Goal: Complete application form

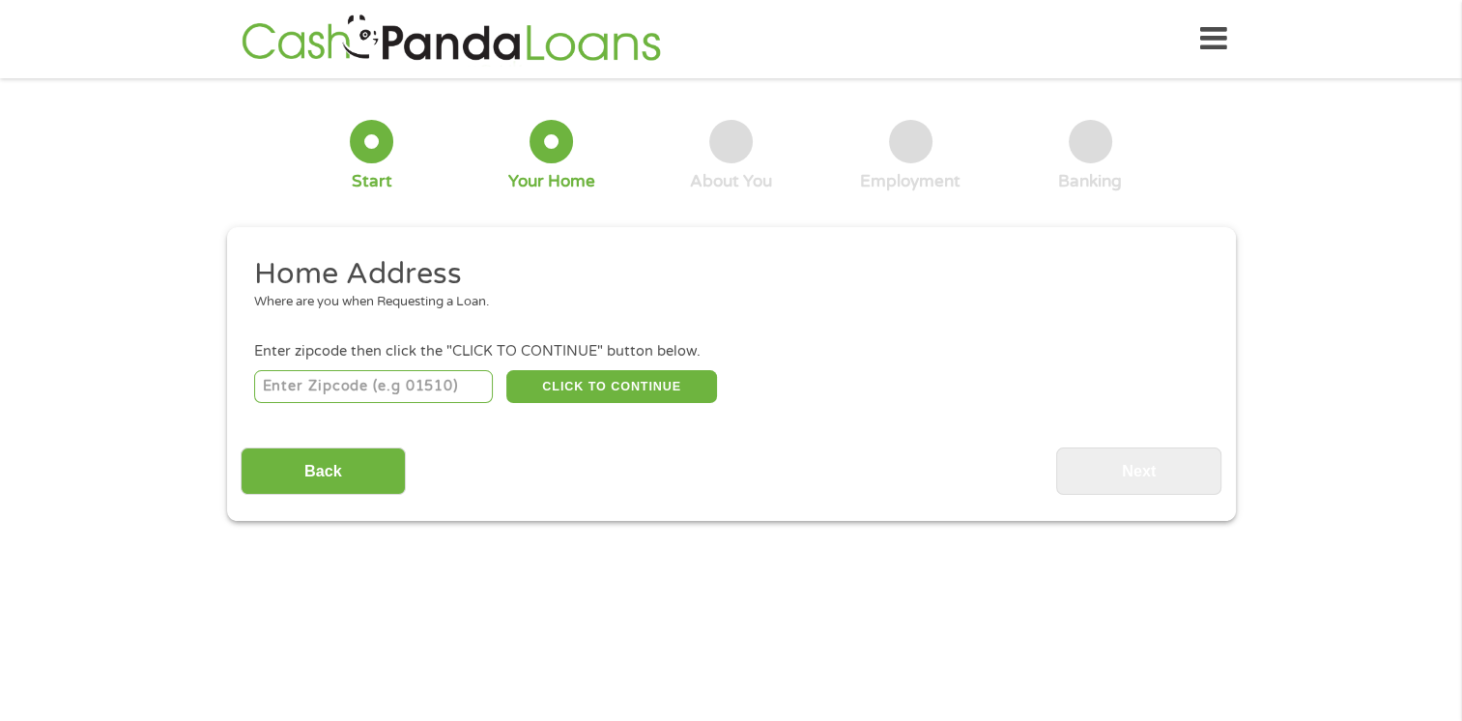
click at [457, 379] on input "number" at bounding box center [373, 386] width 239 height 33
type input "81624"
click at [583, 389] on button "CLICK TO CONTINUE" at bounding box center [611, 386] width 211 height 33
type input "81624"
type input "Collbran"
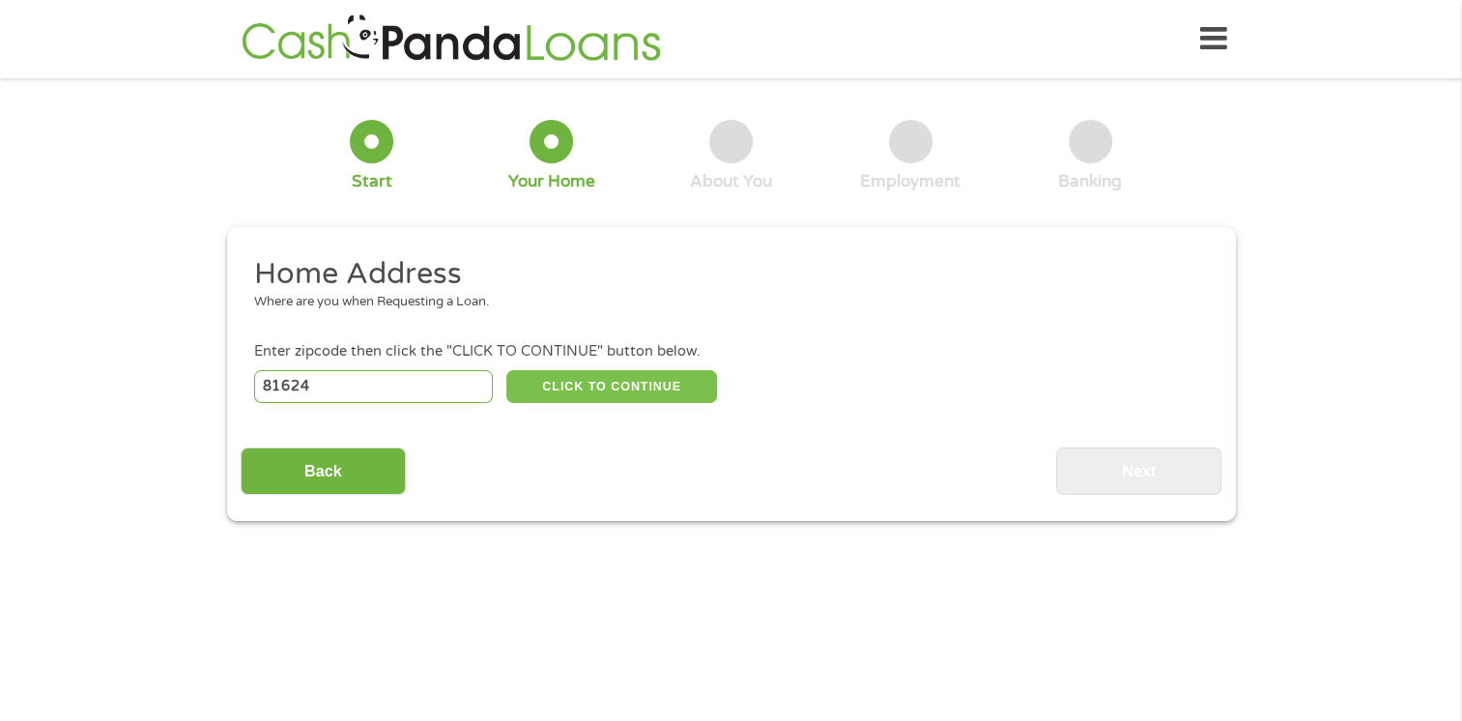
select select "[US_STATE]"
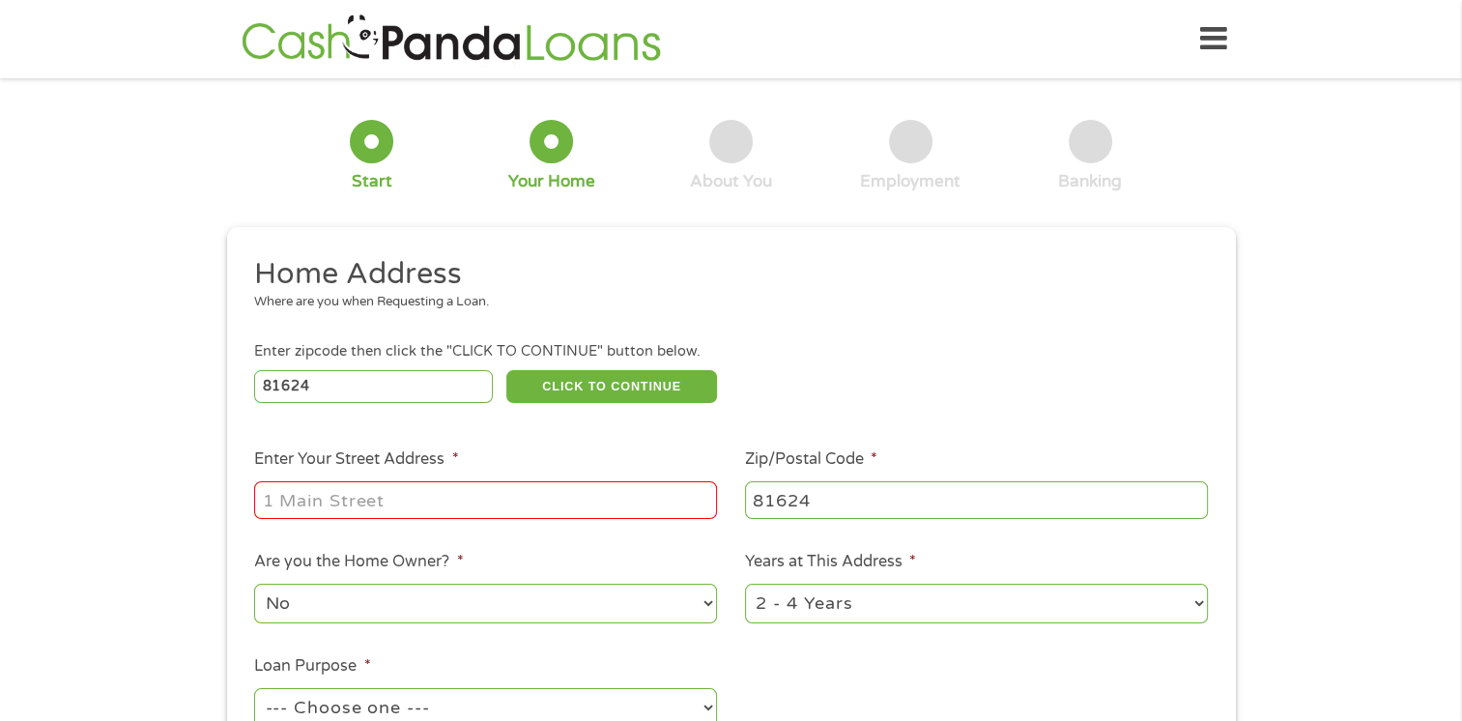
click at [496, 504] on input "Enter Your Street Address *" at bounding box center [485, 499] width 463 height 37
type input "[STREET_ADDRESS]"
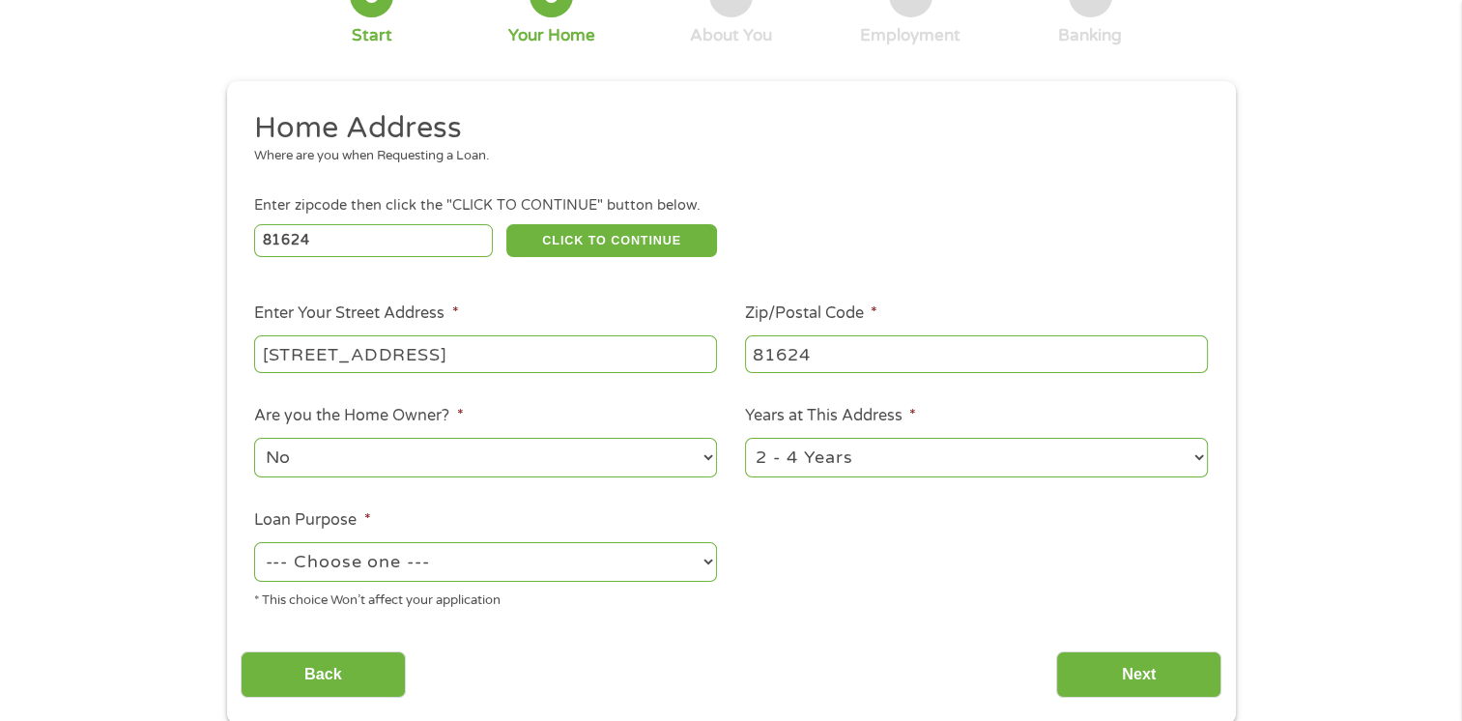
scroll to position [147, 0]
click at [513, 560] on select "--- Choose one --- Pay Bills Debt Consolidation Home Improvement Major Purchase…" at bounding box center [485, 561] width 463 height 40
select select "debtconsolidation"
click at [254, 543] on select "--- Choose one --- Pay Bills Debt Consolidation Home Improvement Major Purchase…" at bounding box center [485, 561] width 463 height 40
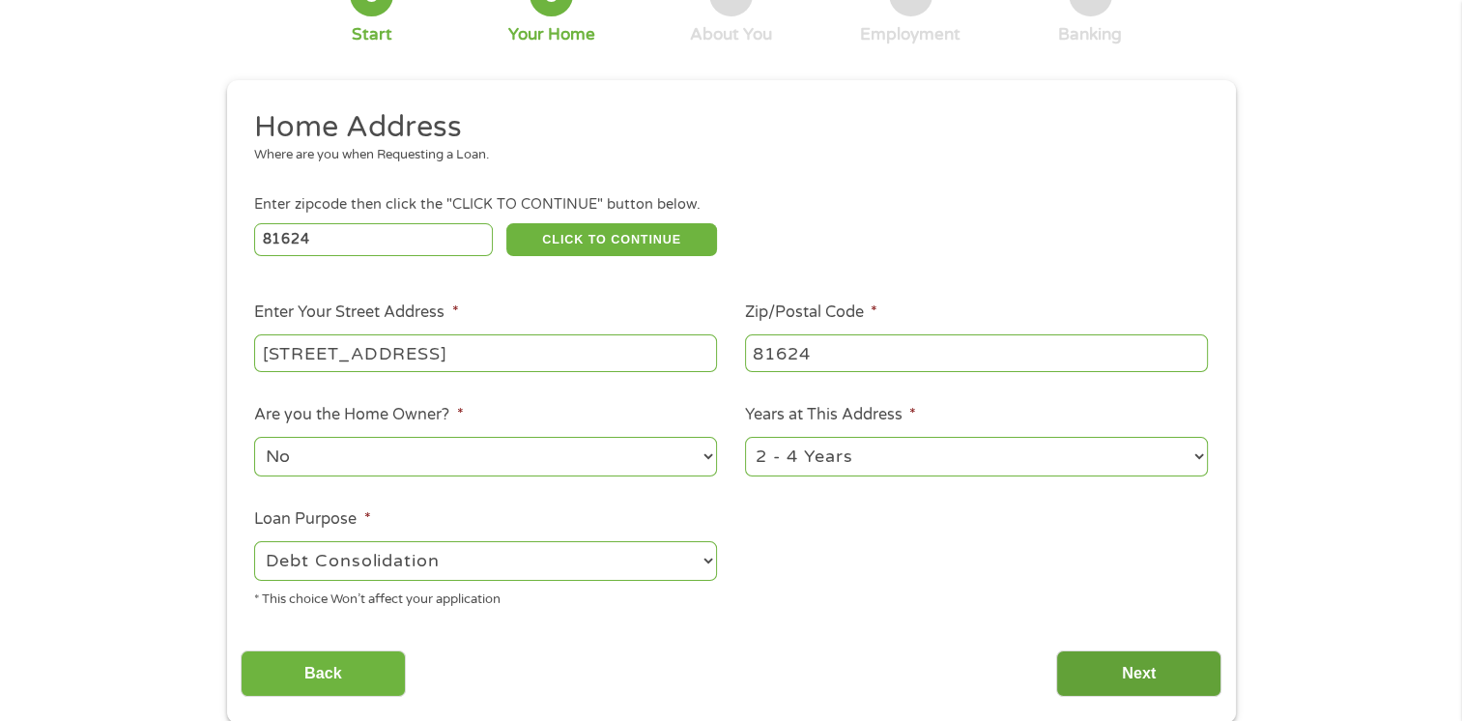
click at [1081, 659] on input "Next" at bounding box center [1138, 673] width 165 height 47
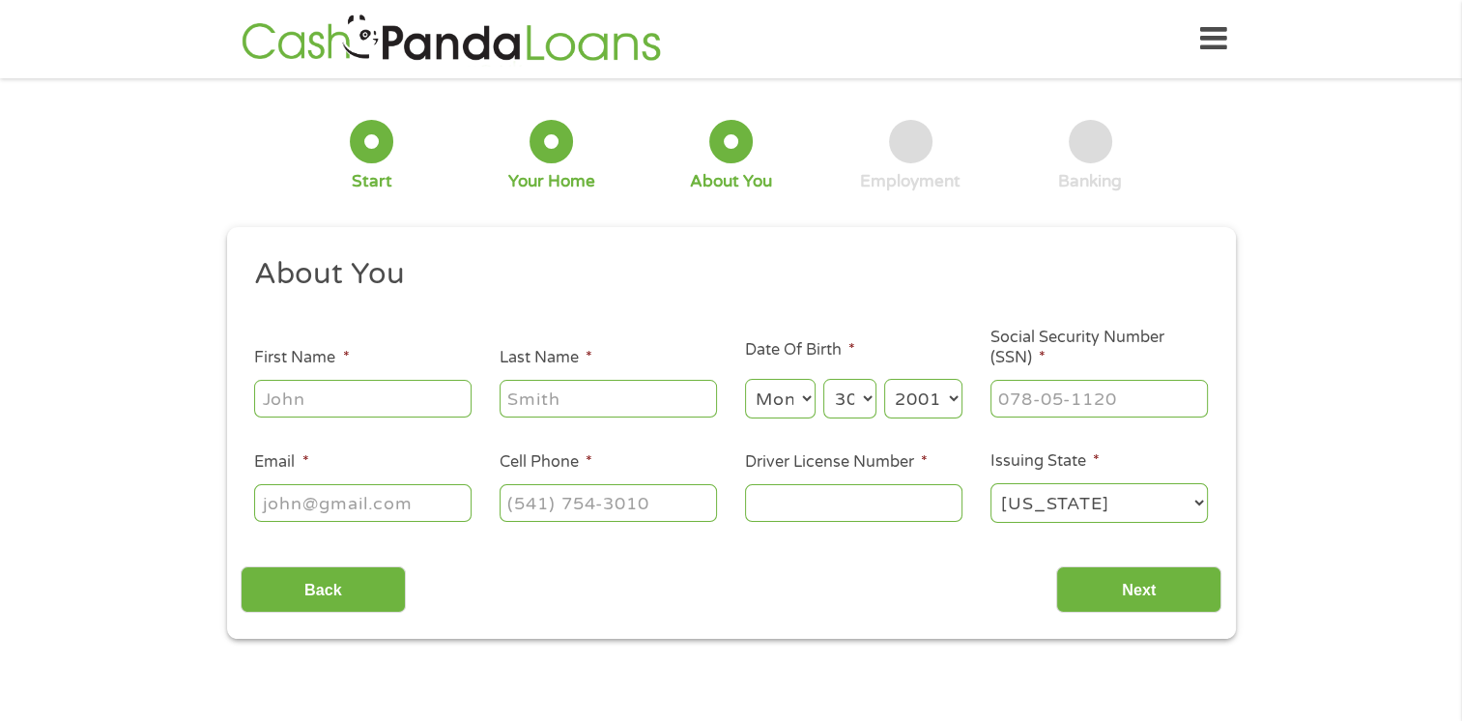
scroll to position [0, 0]
click at [351, 416] on input "First Name *" at bounding box center [362, 398] width 217 height 37
type input "[PERSON_NAME]"
type input "[EMAIL_ADDRESS][DOMAIN_NAME]"
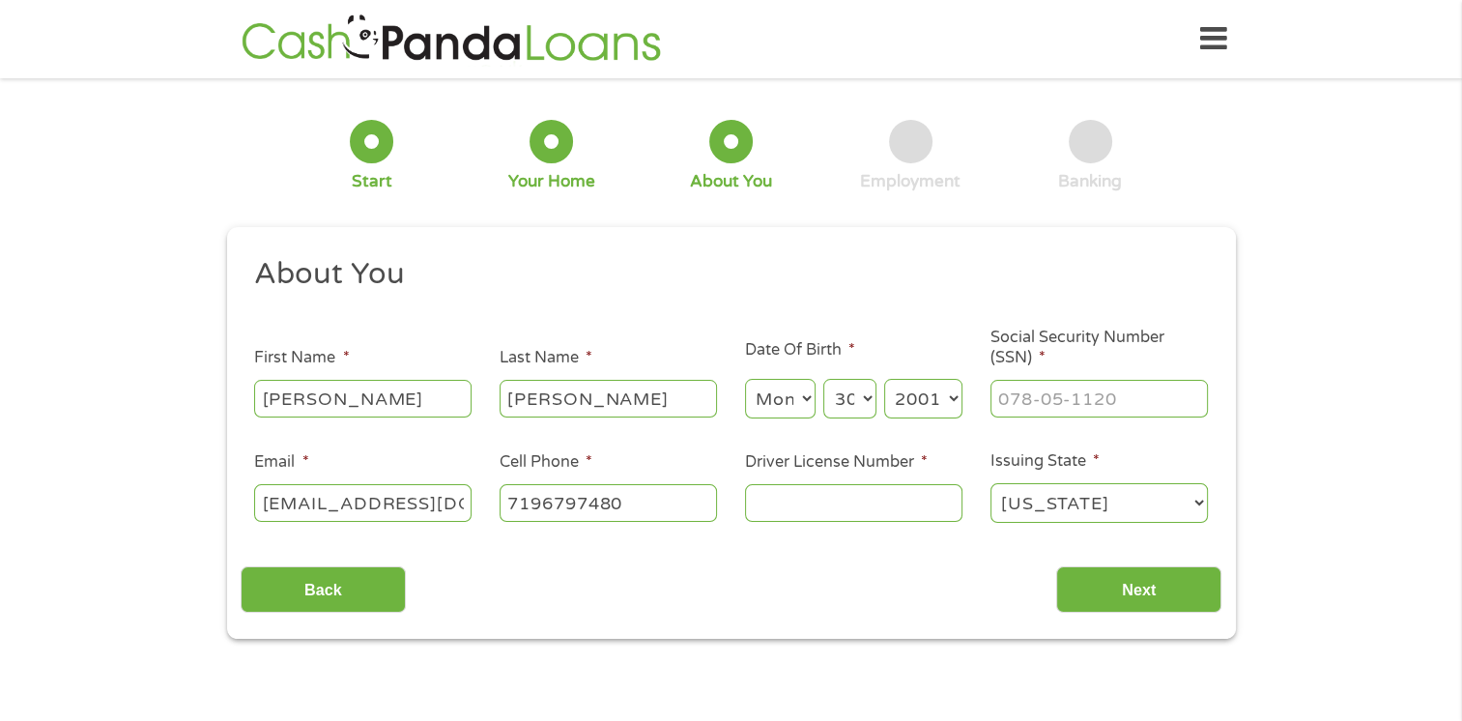
type input "[PHONE_NUMBER]"
click at [782, 408] on select "Month 1 2 3 4 5 6 7 8 9 10 11 12" at bounding box center [780, 399] width 71 height 40
select select "5"
click at [745, 380] on select "Month 1 2 3 4 5 6 7 8 9 10 11 12" at bounding box center [780, 399] width 71 height 40
click at [1077, 396] on input "___-__-____" at bounding box center [1099, 398] width 217 height 37
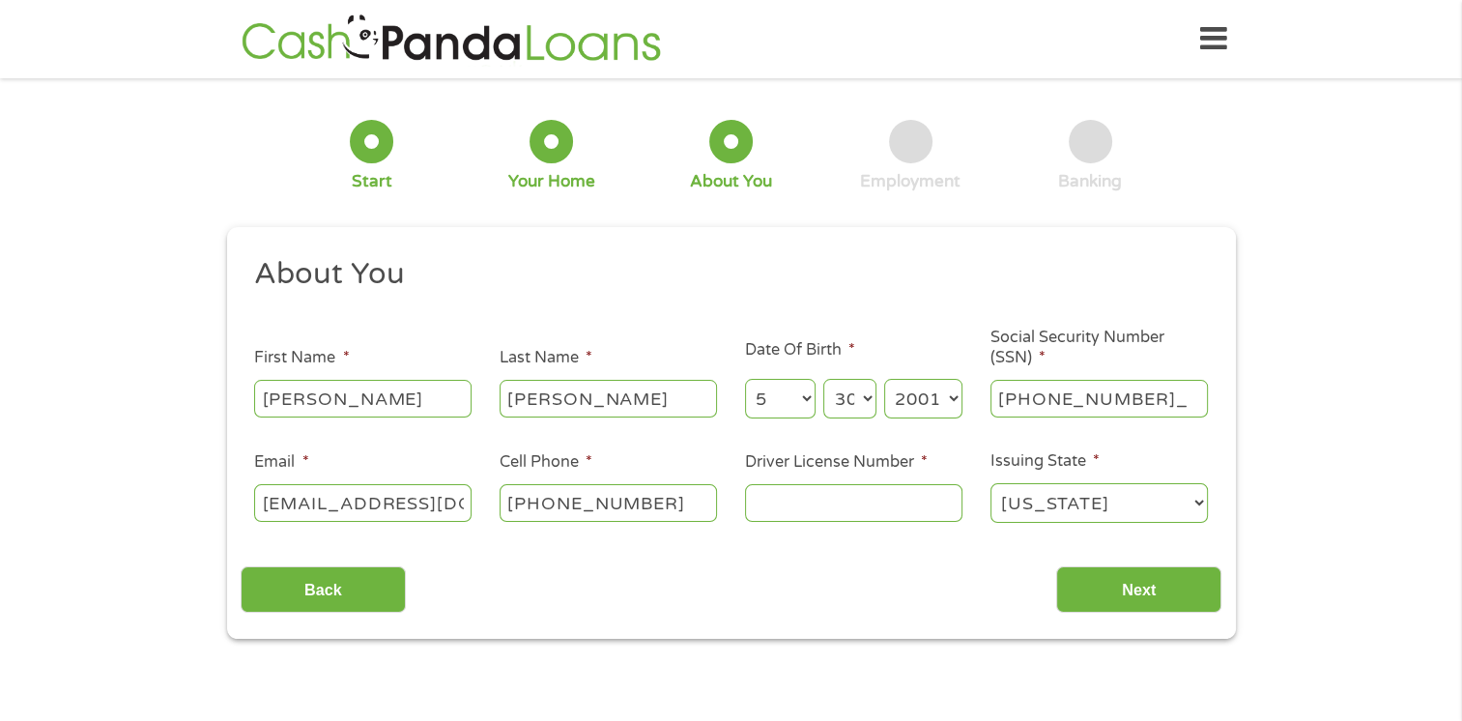
type input "367-27-0949"
click at [854, 497] on input "Driver License Number *" at bounding box center [853, 502] width 217 height 37
type input "171357043"
click at [1134, 589] on input "Next" at bounding box center [1138, 589] width 165 height 47
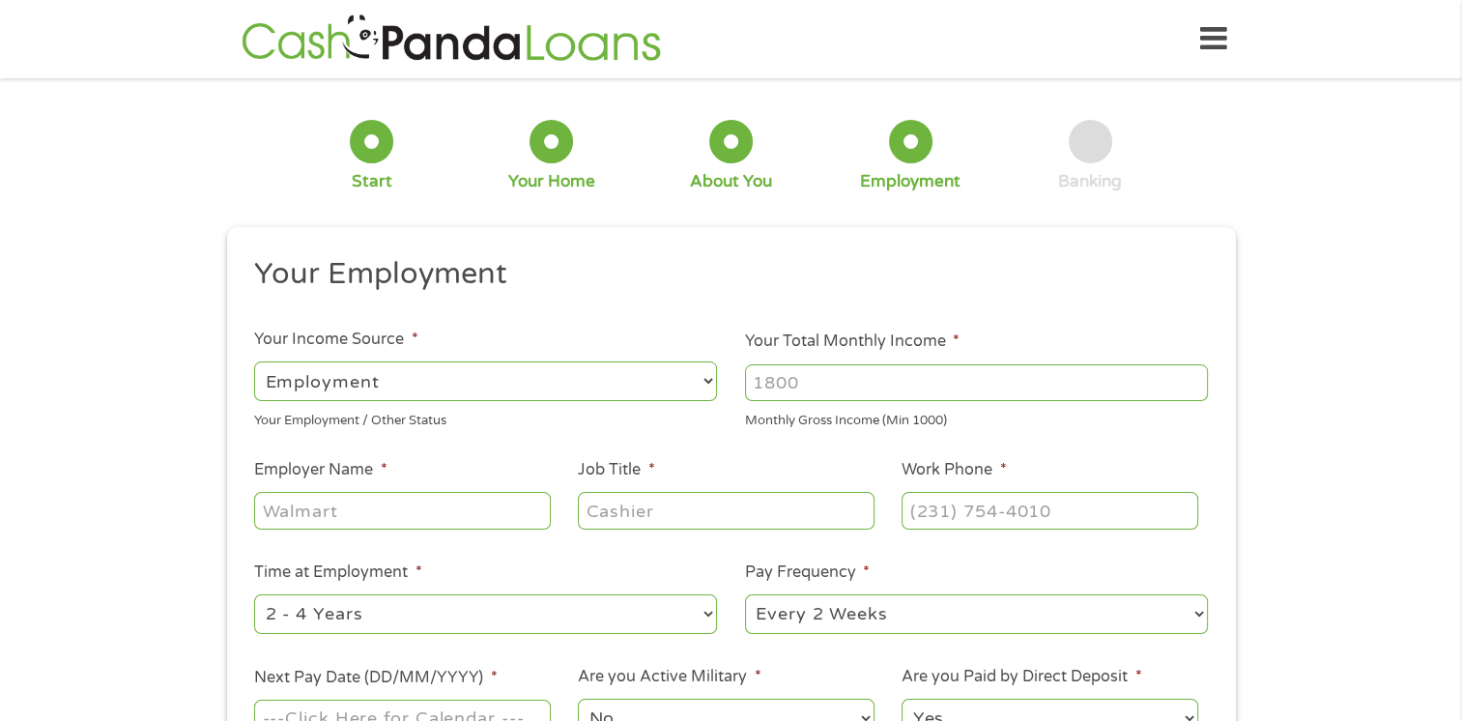
scroll to position [8, 8]
click at [858, 373] on input "Your Total Monthly Income *" at bounding box center [976, 382] width 463 height 37
type input "3000"
click at [461, 524] on input "Employer Name *" at bounding box center [402, 510] width 296 height 37
type input "COAGS"
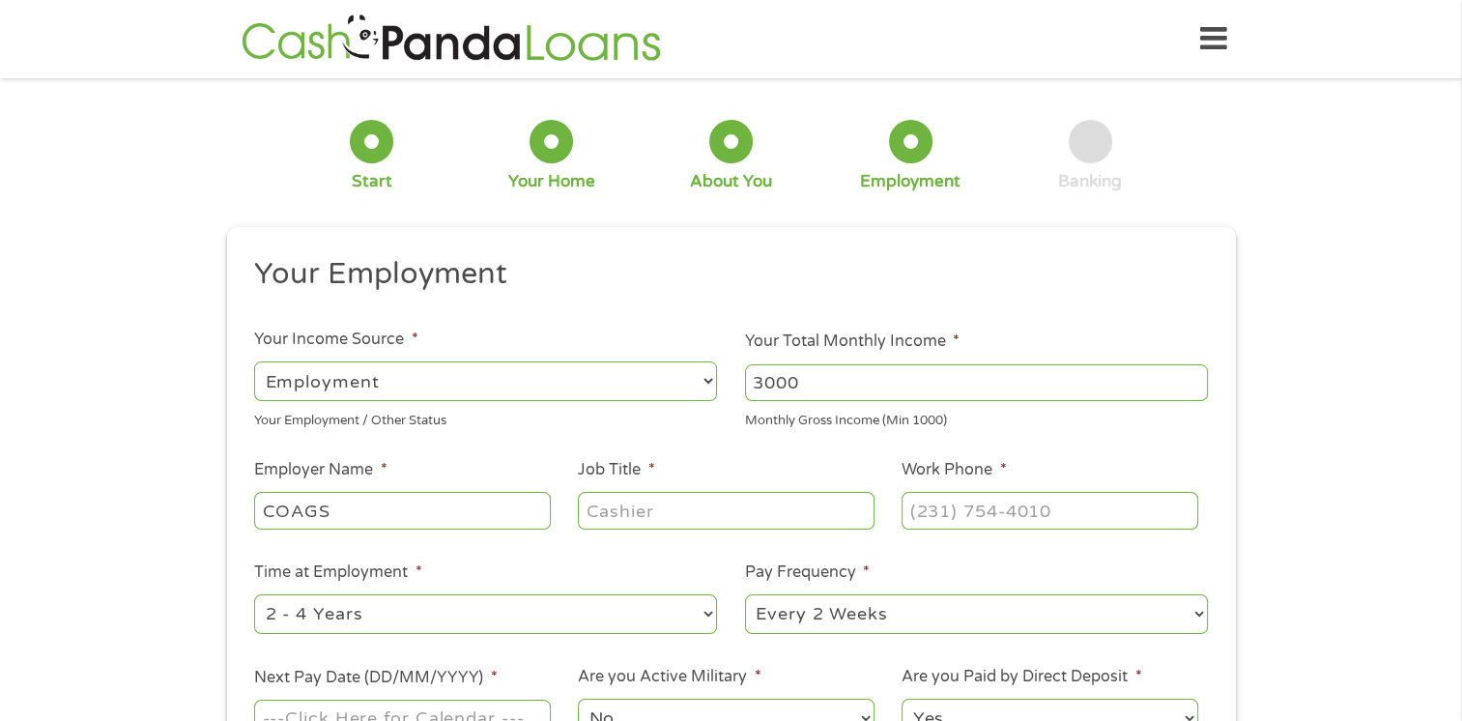
click at [608, 510] on input "Job Title *" at bounding box center [726, 510] width 296 height 37
type input "Ranch Hand"
click at [1009, 499] on input "(___) ___-____" at bounding box center [1050, 510] width 296 height 37
type input "[PHONE_NUMBER]"
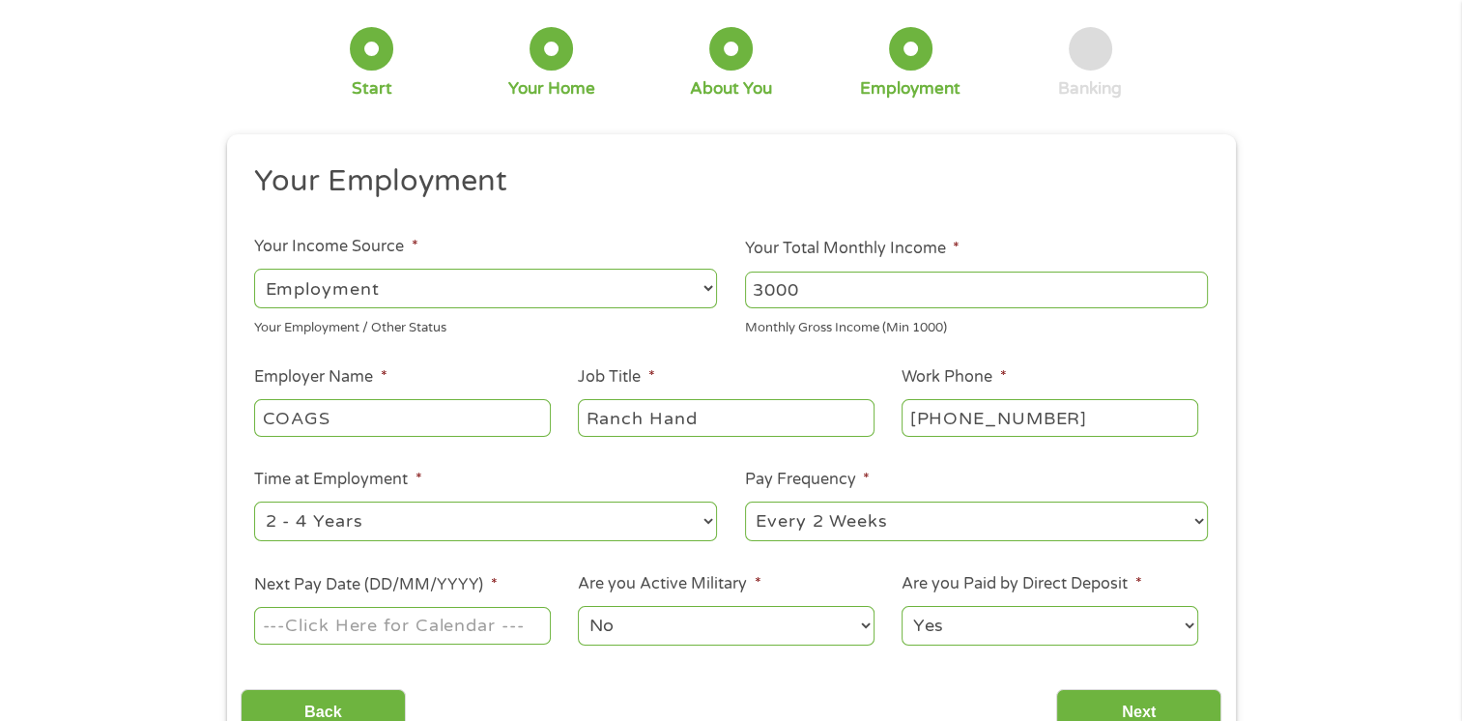
scroll to position [100, 0]
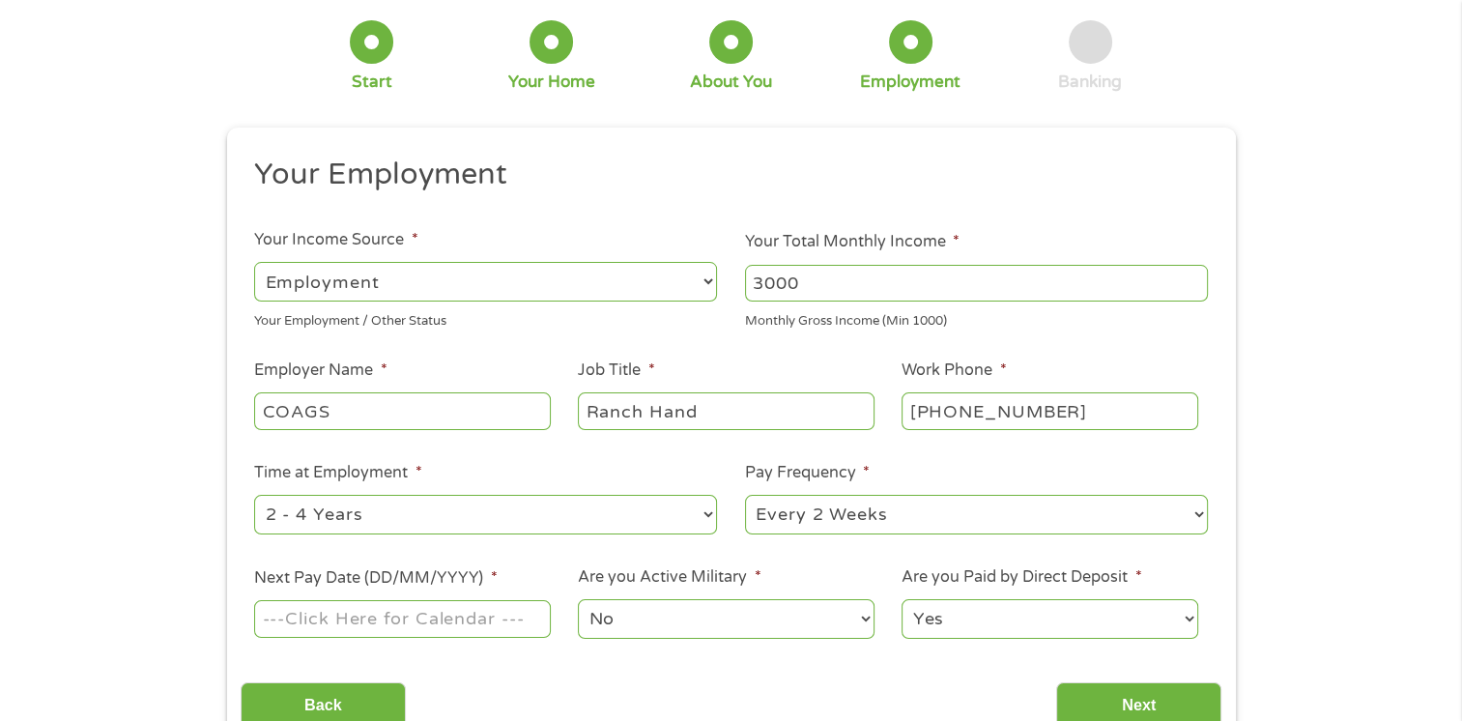
click at [389, 614] on input "Next Pay Date (DD/MM/YYYY) *" at bounding box center [402, 618] width 296 height 37
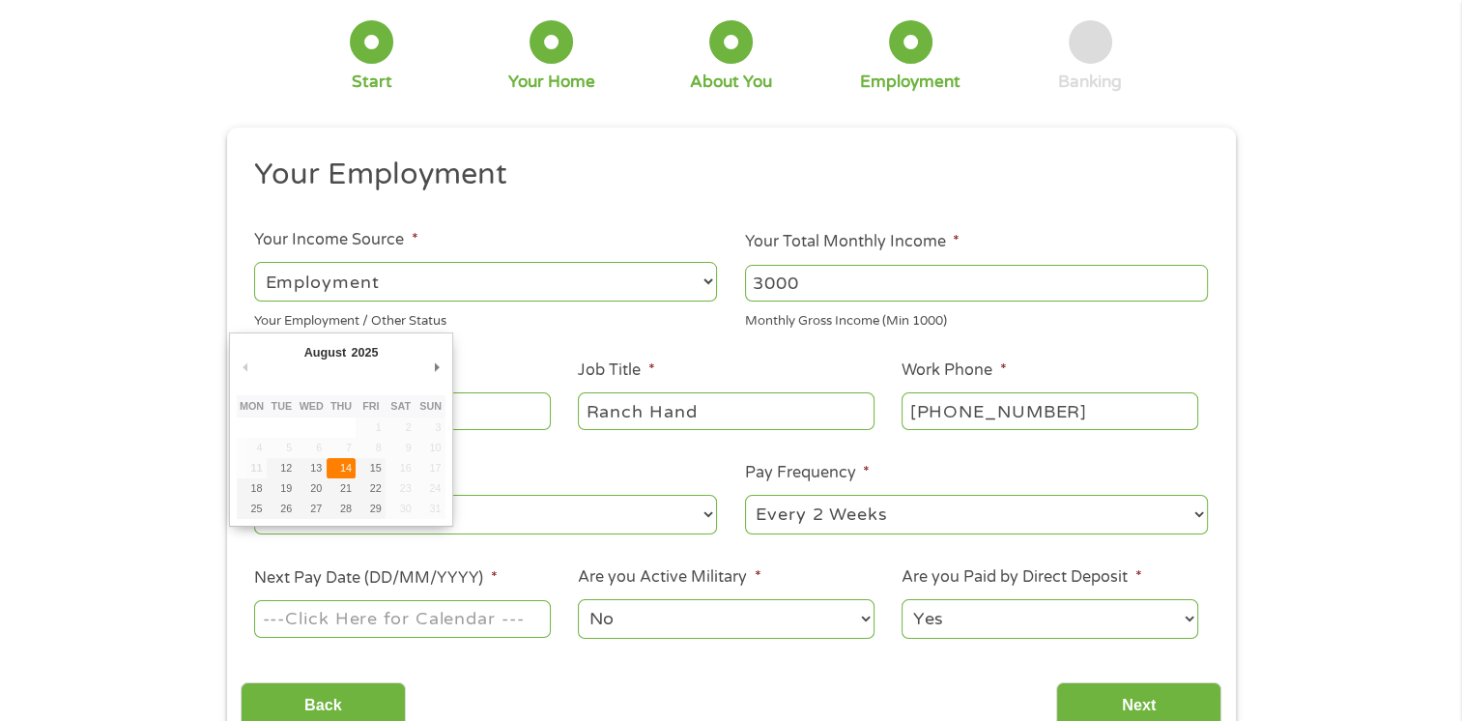
type input "[DATE]"
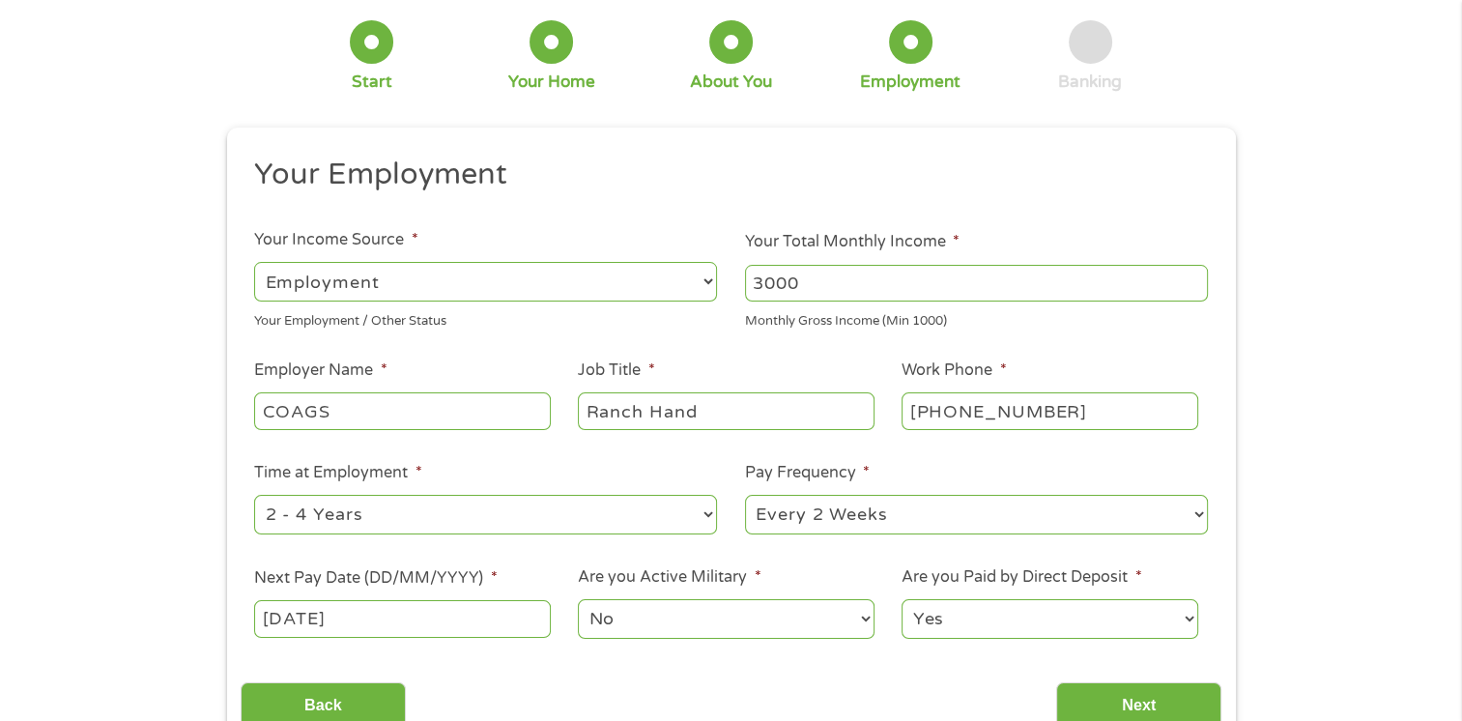
click at [1071, 603] on select "Yes No" at bounding box center [1050, 619] width 296 height 40
select select "0"
click at [902, 600] on select "Yes No" at bounding box center [1050, 619] width 296 height 40
click at [1067, 699] on input "Next" at bounding box center [1138, 705] width 165 height 47
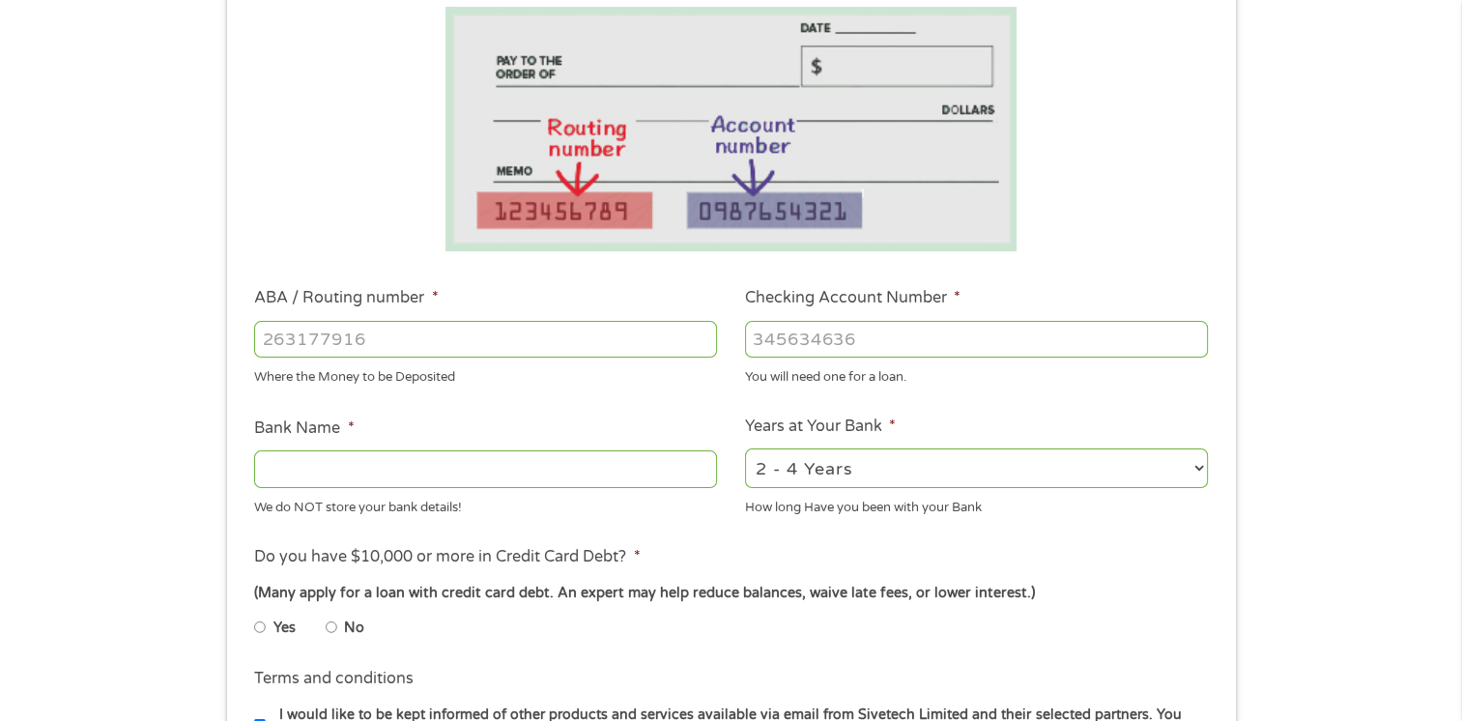
scroll to position [356, 0]
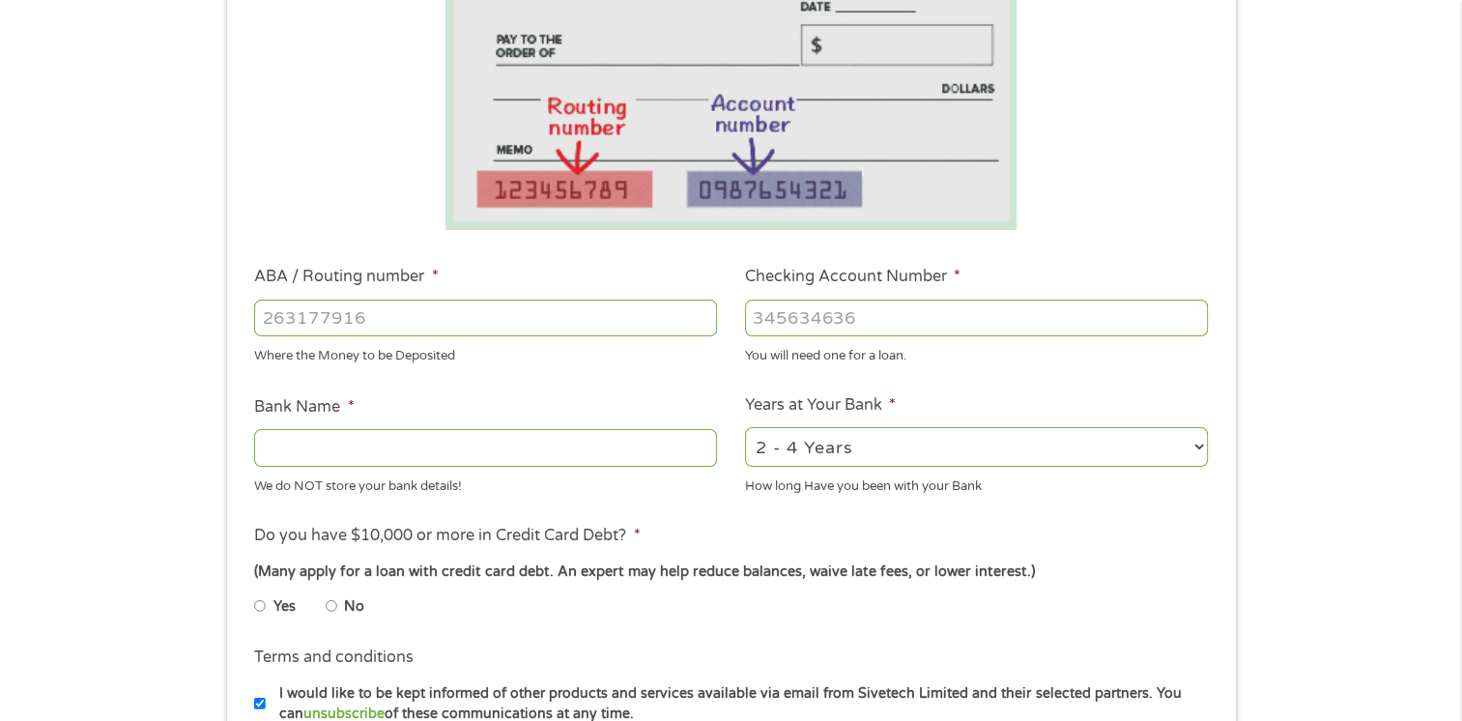
click at [628, 300] on input "ABA / Routing number *" at bounding box center [485, 318] width 463 height 37
type input "124303201"
type input "VARO BANK, NATIONAL ASSOCIATION"
type input "124303201"
click at [767, 311] on input "Checking Account Number *" at bounding box center [976, 318] width 463 height 37
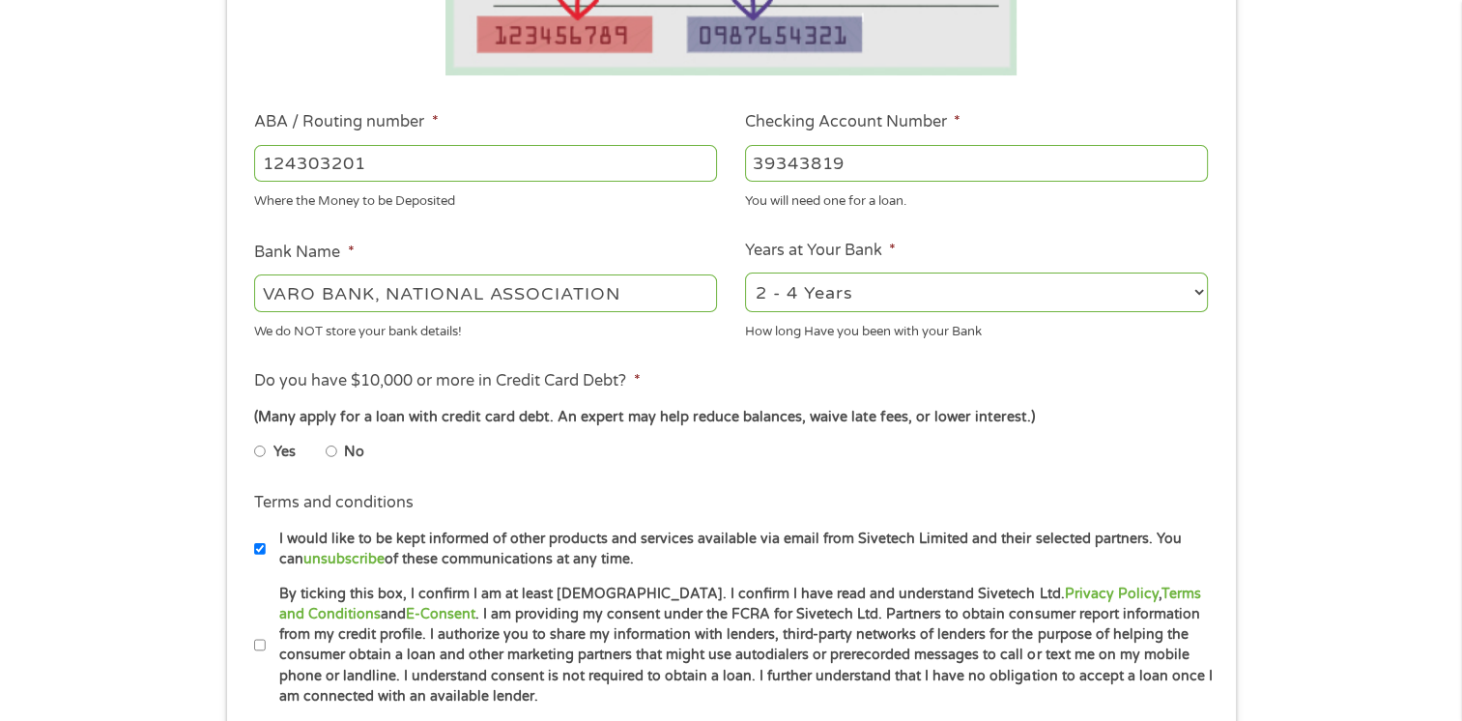
scroll to position [526, 0]
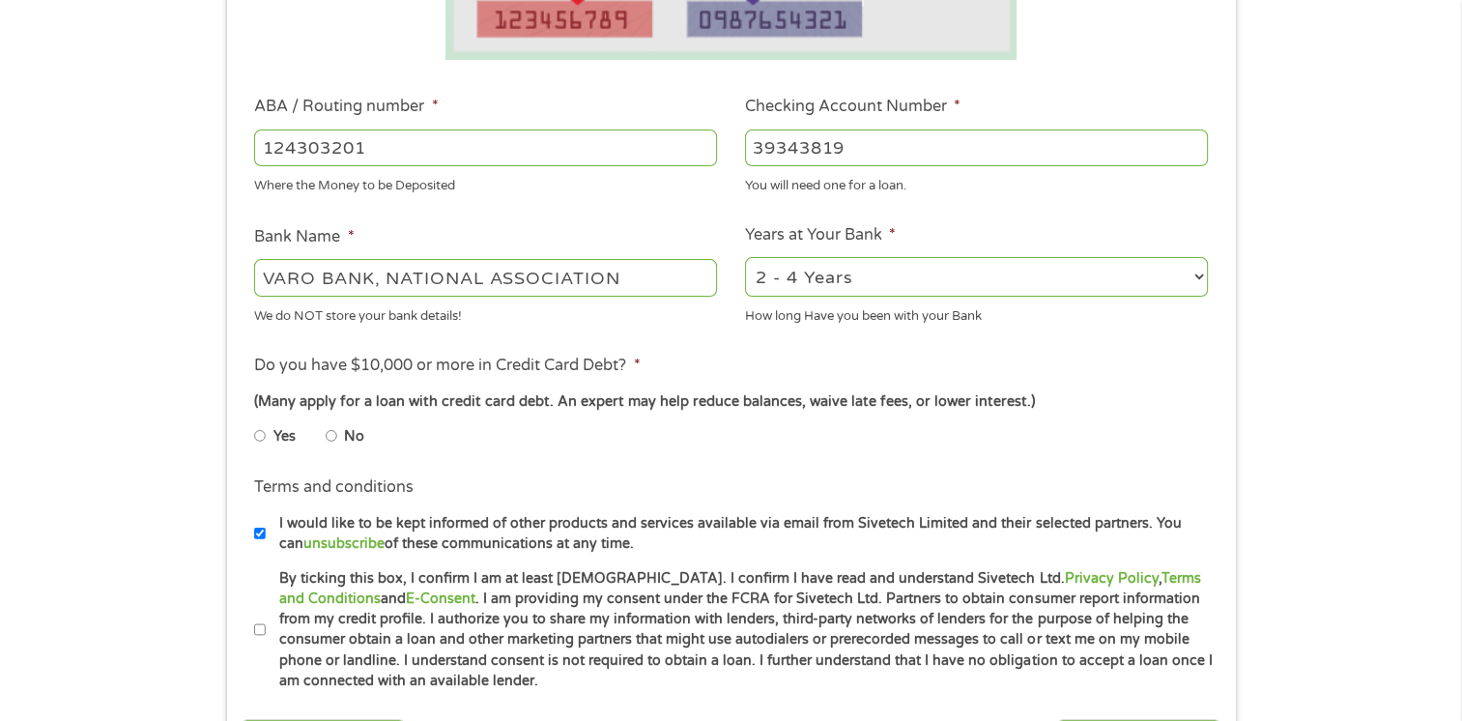
type input "39343819"
click at [336, 433] on li "No" at bounding box center [361, 436] width 70 height 38
click at [326, 439] on input "No" at bounding box center [332, 435] width 12 height 31
radio input "true"
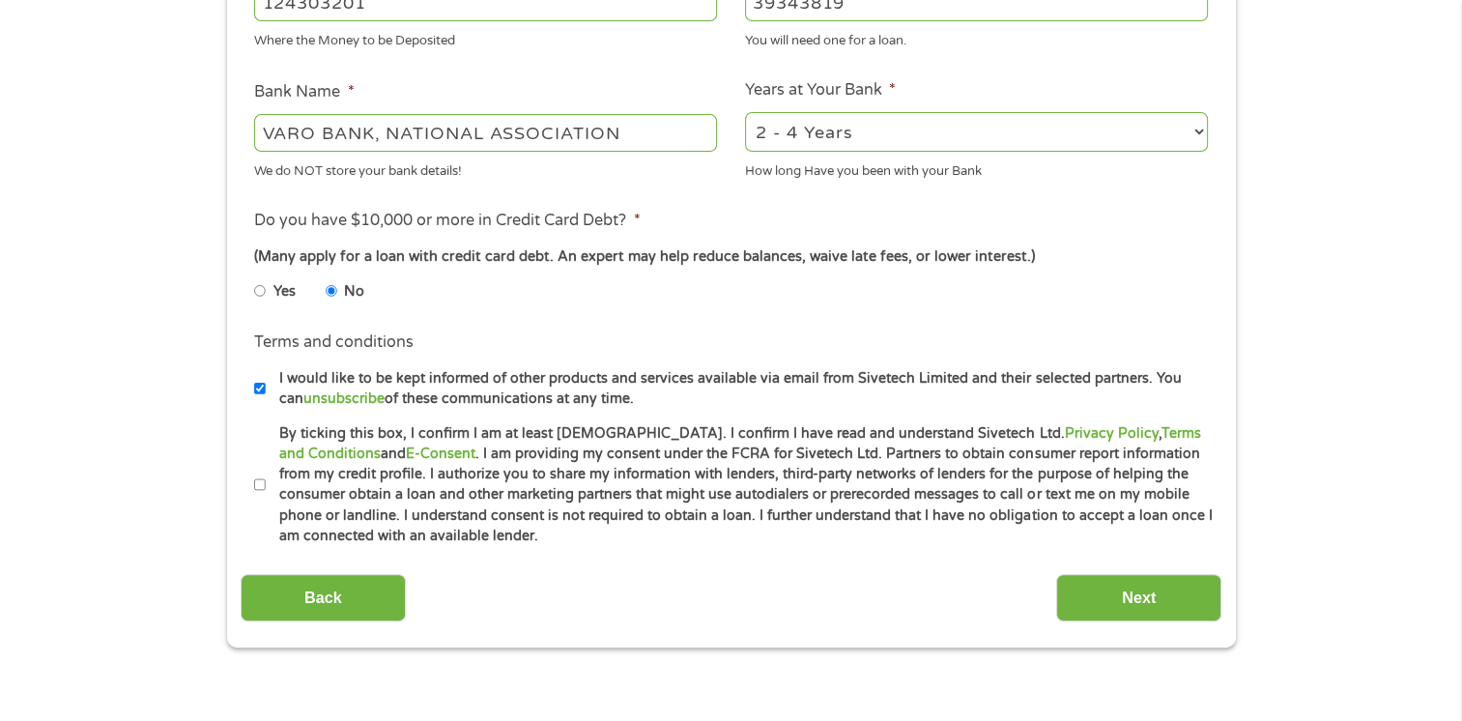
scroll to position [676, 0]
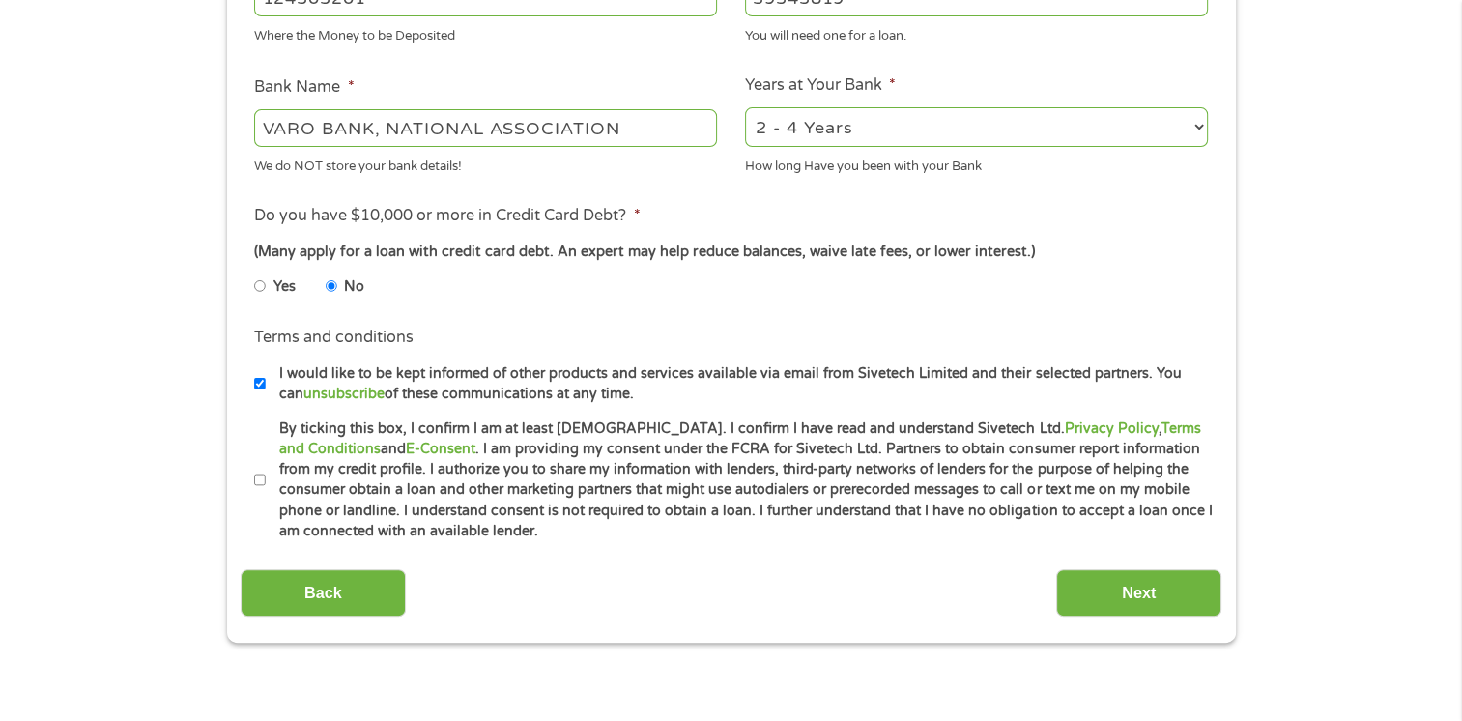
click at [260, 388] on input "I would like to be kept informed of other products and services available via e…" at bounding box center [260, 383] width 12 height 31
checkbox input "false"
click at [290, 480] on label "By ticking this box, I confirm I am at least [DEMOGRAPHIC_DATA]. I confirm I ha…" at bounding box center [740, 480] width 948 height 124
click at [266, 480] on input "By ticking this box, I confirm I am at least [DEMOGRAPHIC_DATA]. I confirm I ha…" at bounding box center [260, 480] width 12 height 31
checkbox input "true"
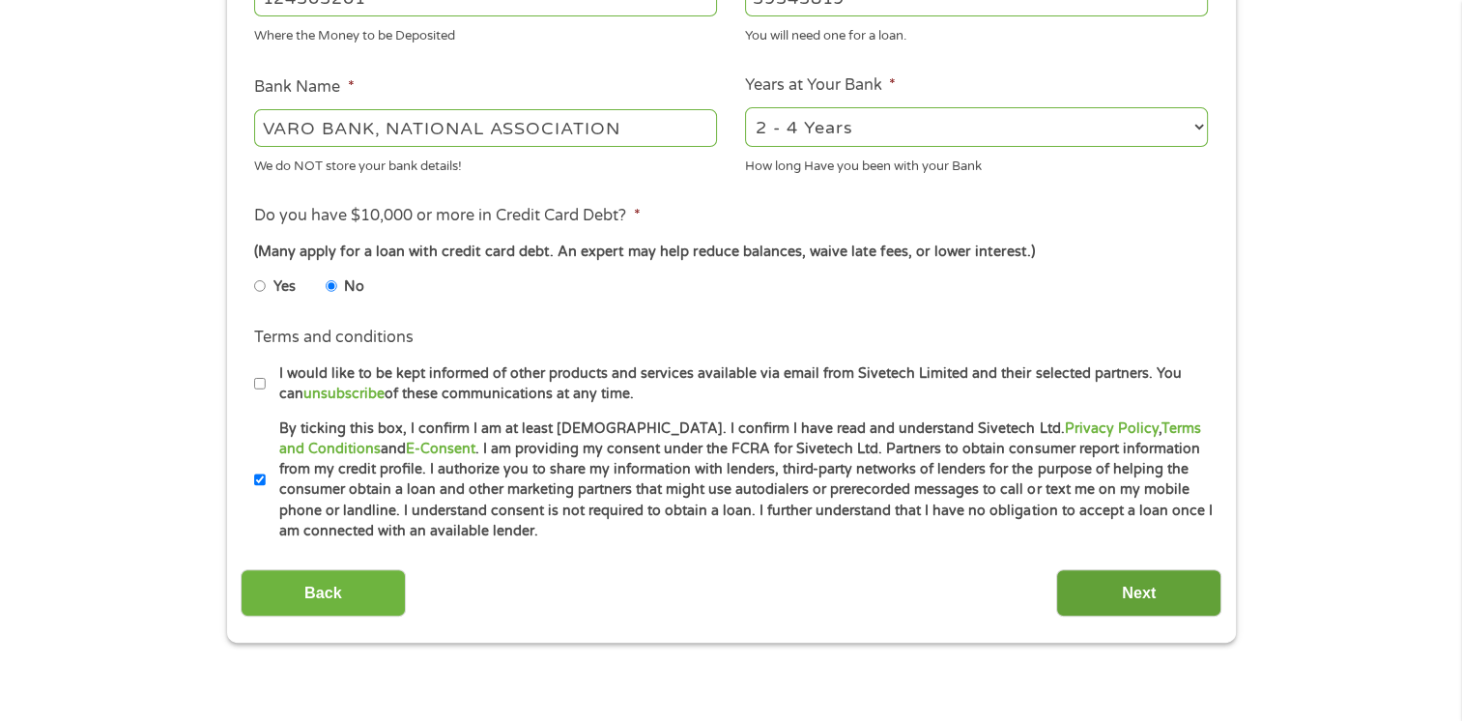
click at [1106, 589] on input "Next" at bounding box center [1138, 592] width 165 height 47
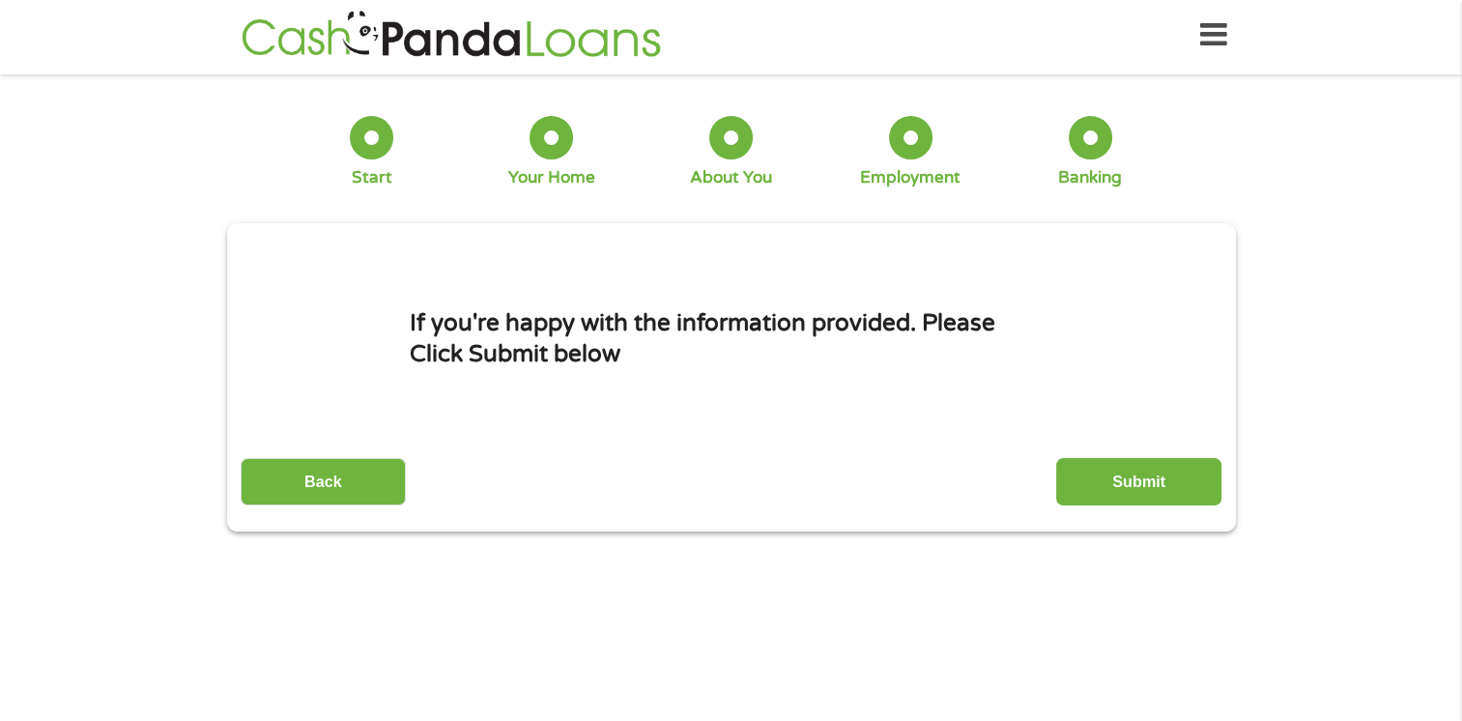
scroll to position [0, 0]
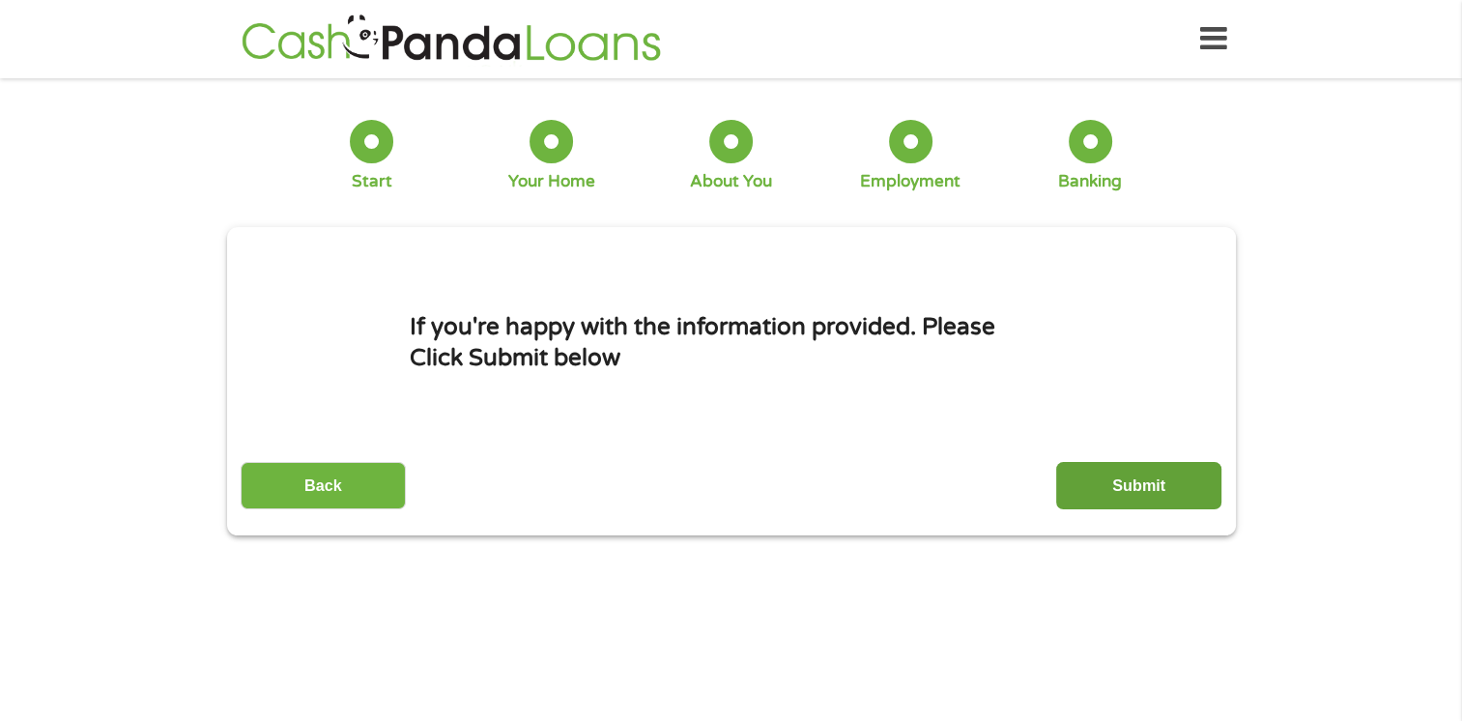
click at [1136, 496] on input "Submit" at bounding box center [1138, 485] width 165 height 47
